Goal: Information Seeking & Learning: Learn about a topic

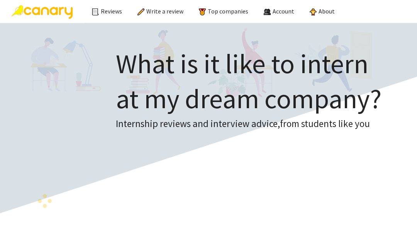
scroll to position [172, 0]
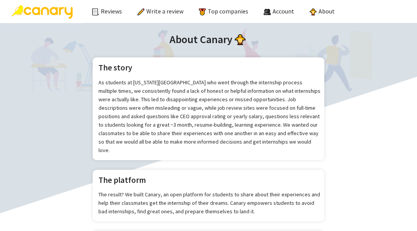
scroll to position [855, 0]
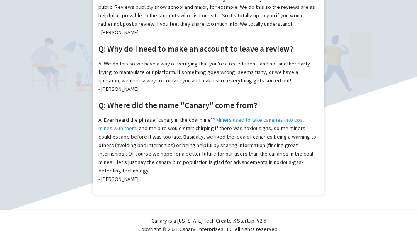
scroll to position [312, 0]
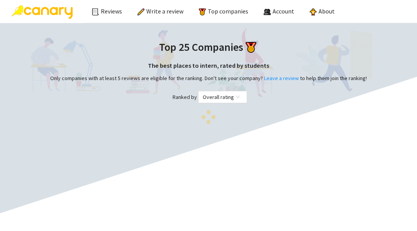
scroll to position [349, 0]
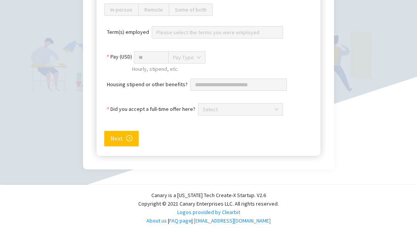
scroll to position [418, 0]
